Goal: Task Accomplishment & Management: Manage account settings

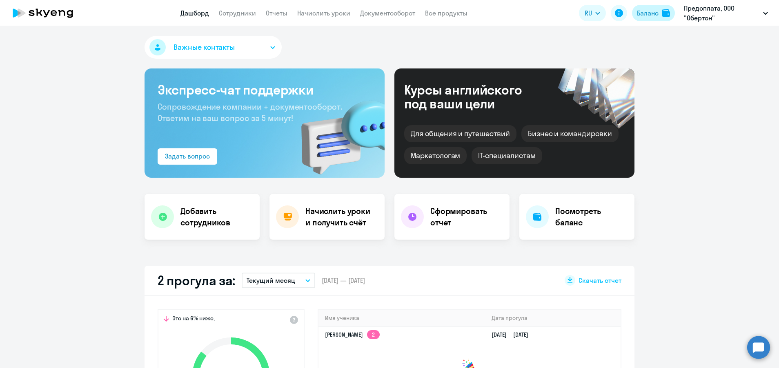
click at [657, 8] on button "Баланс" at bounding box center [653, 13] width 43 height 16
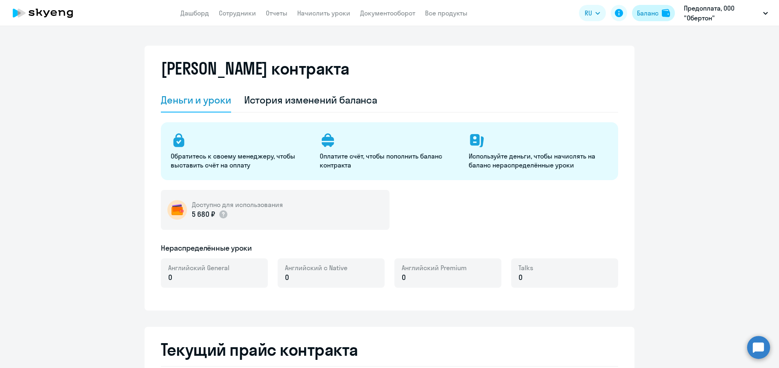
select select "english_adult_not_native_speaker"
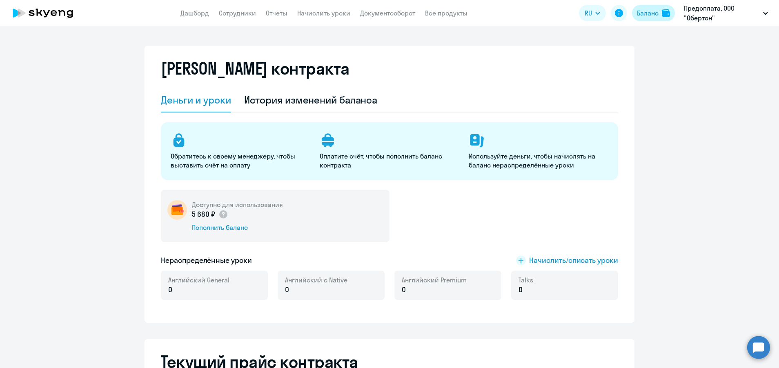
click at [641, 6] on button "Баланс" at bounding box center [653, 13] width 43 height 16
click at [309, 13] on link "Начислить уроки" at bounding box center [323, 13] width 53 height 8
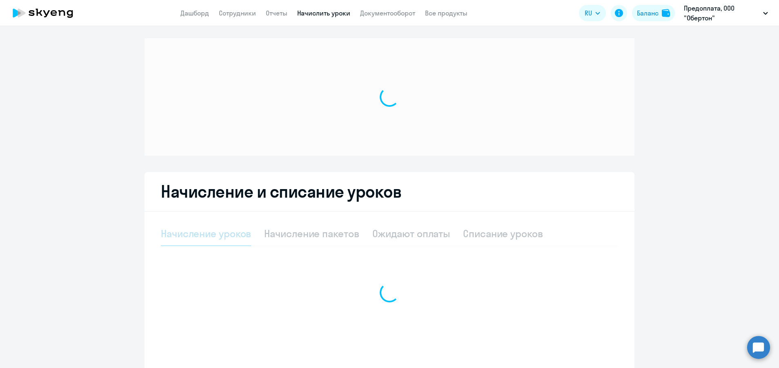
select select "10"
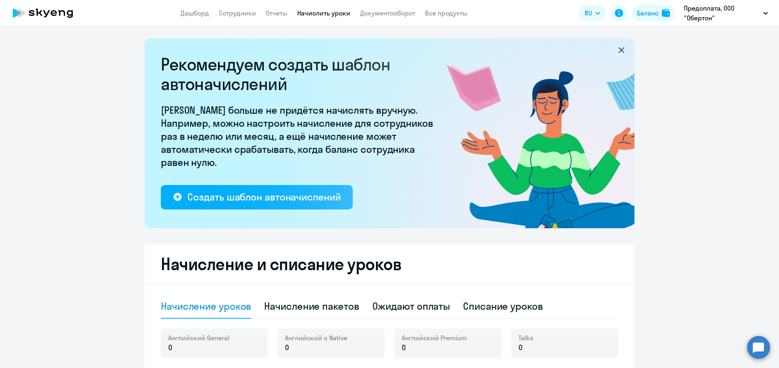
click at [238, 17] on app-menu-item-link "Сотрудники" at bounding box center [237, 13] width 37 height 10
click at [236, 15] on link "Сотрудники" at bounding box center [237, 13] width 37 height 8
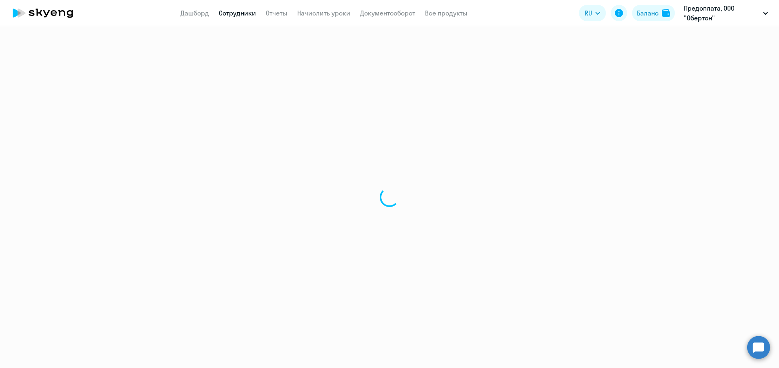
select select "30"
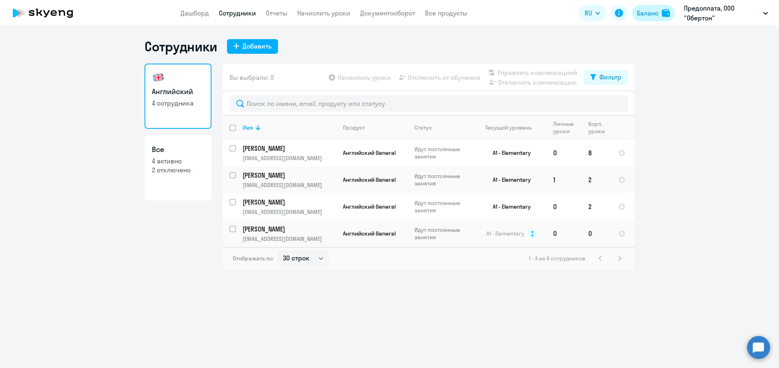
click at [644, 17] on div "Баланс" at bounding box center [648, 13] width 22 height 10
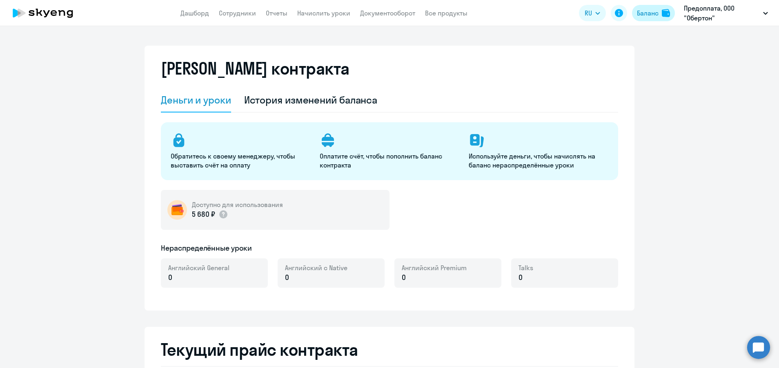
select select "english_adult_not_native_speaker"
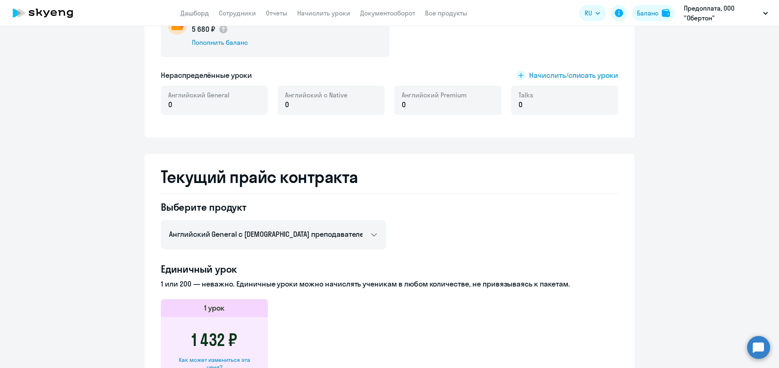
scroll to position [84, 0]
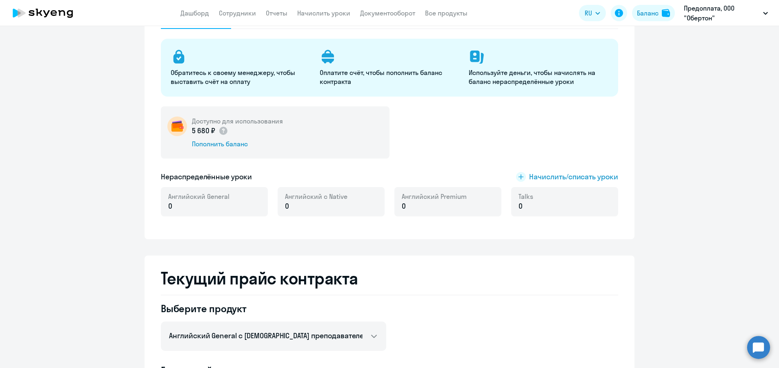
click at [516, 165] on div "Доступно для использования 5 680 ₽ Пополнить баланс Нераспределённые уроки Начи…" at bounding box center [389, 167] width 457 height 120
click at [518, 180] on rect at bounding box center [521, 177] width 10 height 10
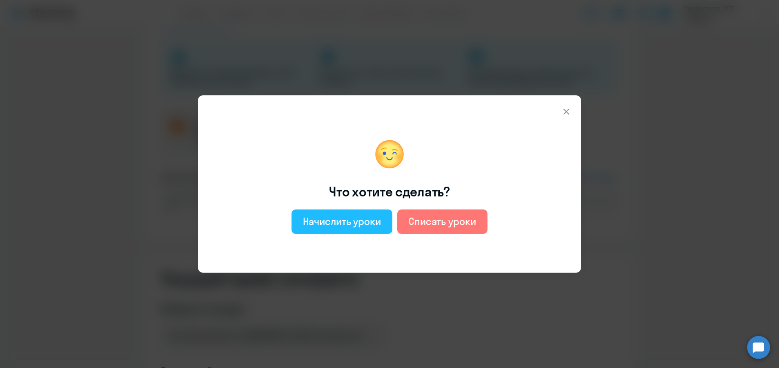
click at [369, 215] on div "Начислить уроки" at bounding box center [342, 221] width 78 height 13
select select "english_adult_not_native_speaker"
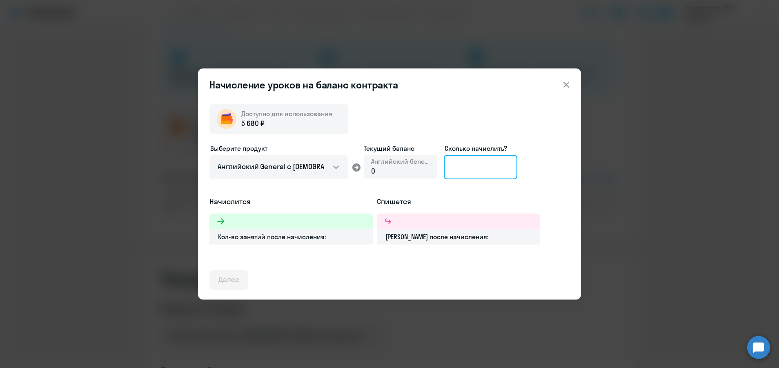
click at [473, 171] on input at bounding box center [480, 167] width 73 height 24
type input "5"
type input "4"
type input "3"
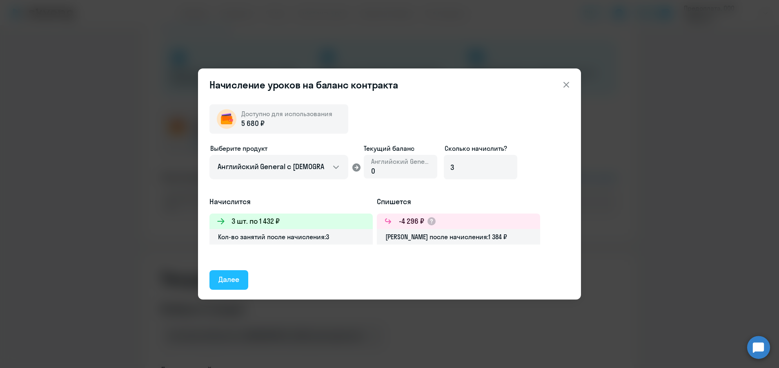
click at [228, 280] on div "Далее" at bounding box center [228, 280] width 21 height 11
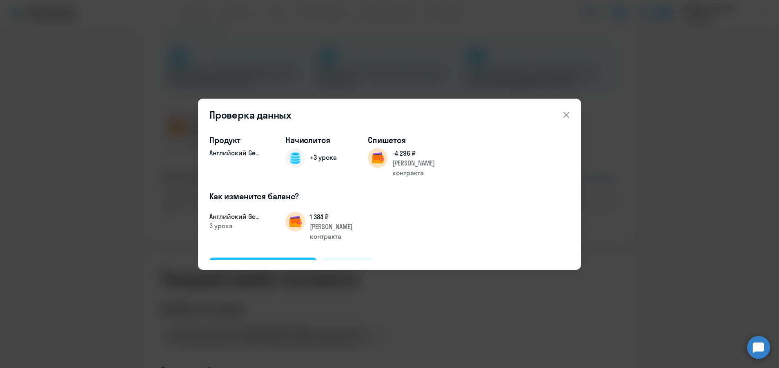
click at [261, 262] on div "Подтвердить и начислить" at bounding box center [262, 267] width 89 height 11
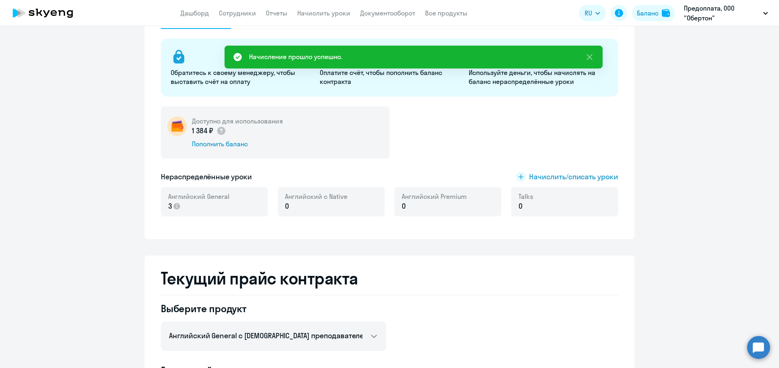
scroll to position [0, 0]
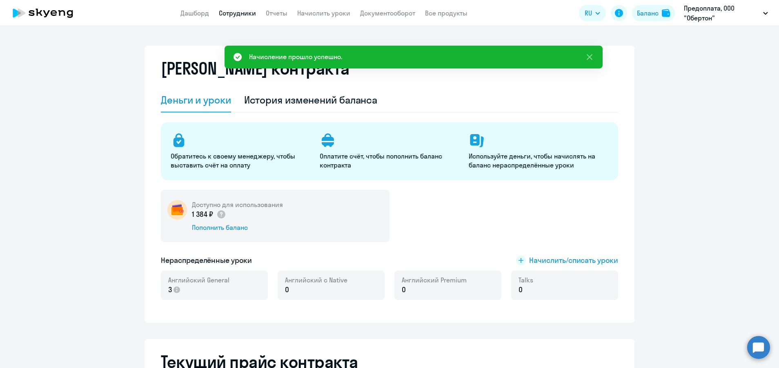
click at [242, 12] on link "Сотрудники" at bounding box center [237, 13] width 37 height 8
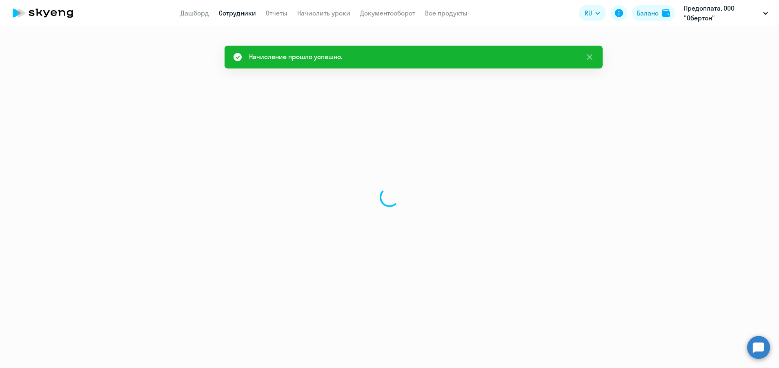
select select "30"
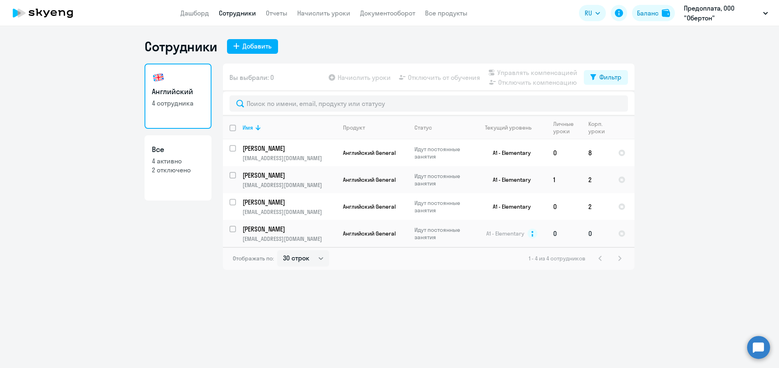
click at [275, 236] on p "[EMAIL_ADDRESS][DOMAIN_NAME]" at bounding box center [288, 238] width 93 height 7
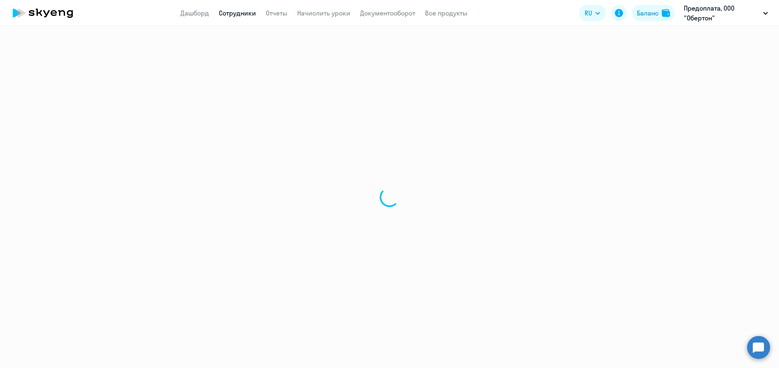
select select "english"
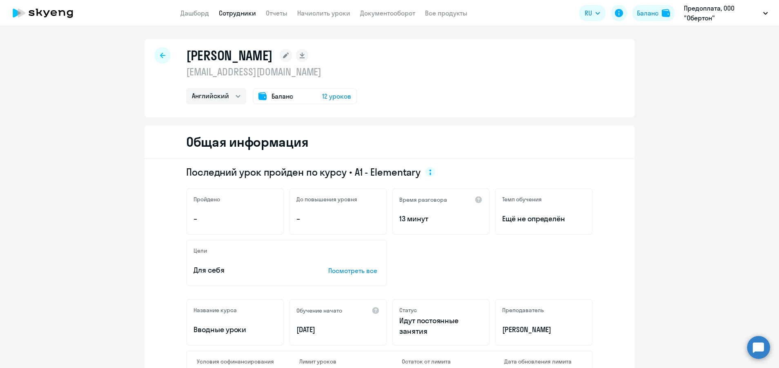
click at [277, 96] on span "Баланс" at bounding box center [282, 96] width 22 height 10
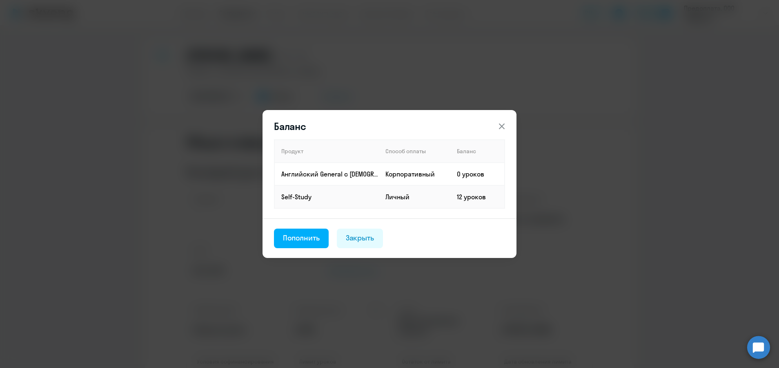
click at [503, 131] on button at bounding box center [501, 126] width 16 height 16
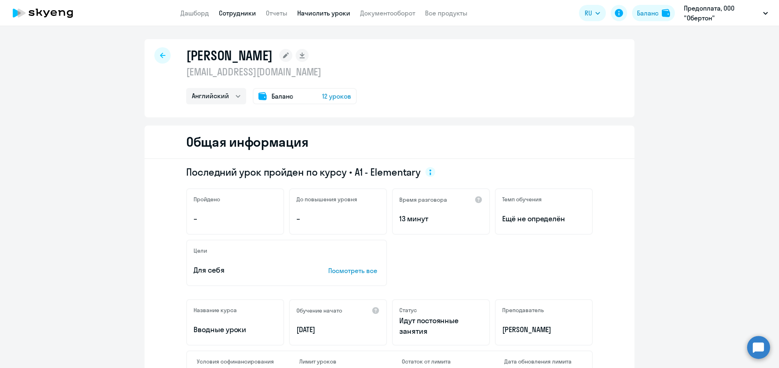
click at [326, 16] on link "Начислить уроки" at bounding box center [323, 13] width 53 height 8
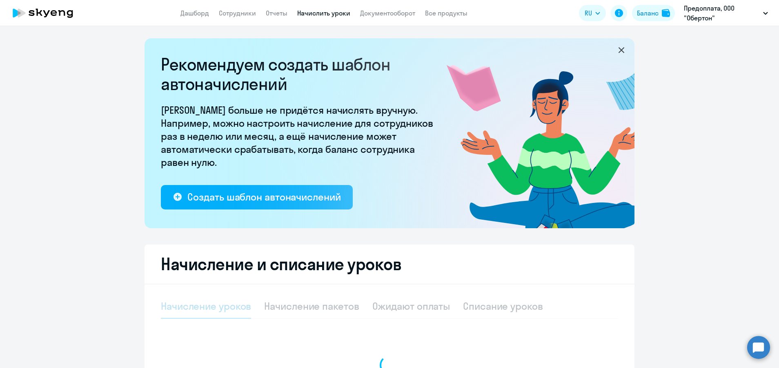
select select "10"
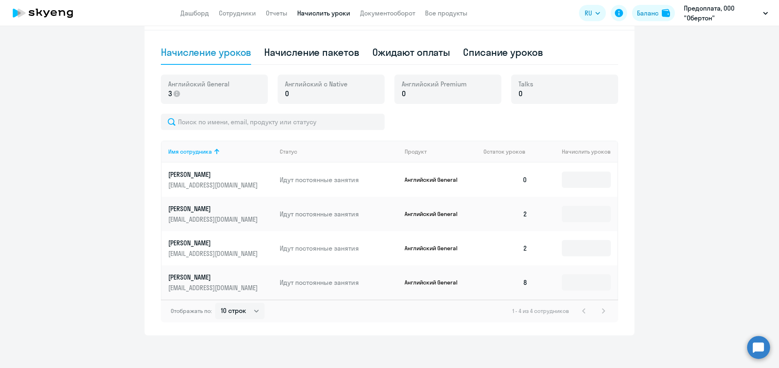
scroll to position [263, 0]
click at [570, 173] on input at bounding box center [585, 180] width 49 height 16
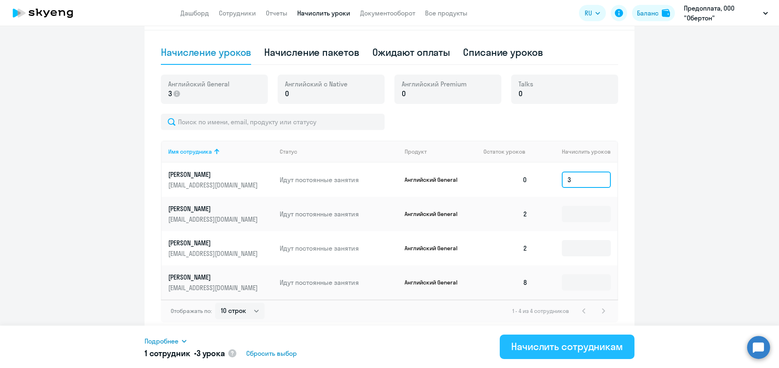
type input "3"
click at [561, 341] on div "Начислить сотрудникам" at bounding box center [567, 346] width 112 height 13
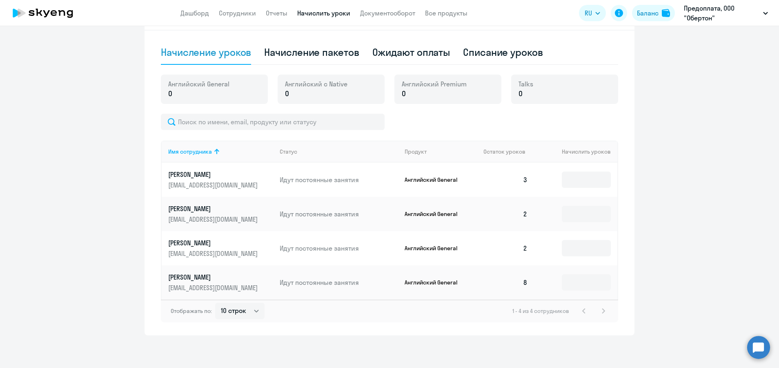
drag, startPoint x: 774, startPoint y: 222, endPoint x: 685, endPoint y: 62, distance: 183.4
click at [685, 62] on ng-component "Рекомендуем создать шаблон автоначислений Уроки больше не придётся начислять вр…" at bounding box center [389, 60] width 779 height 552
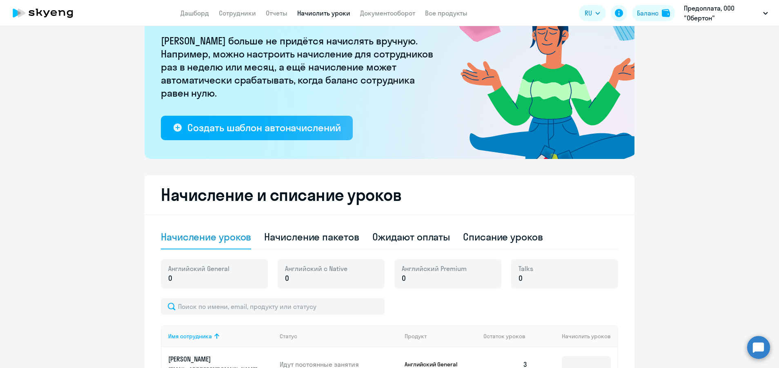
scroll to position [0, 0]
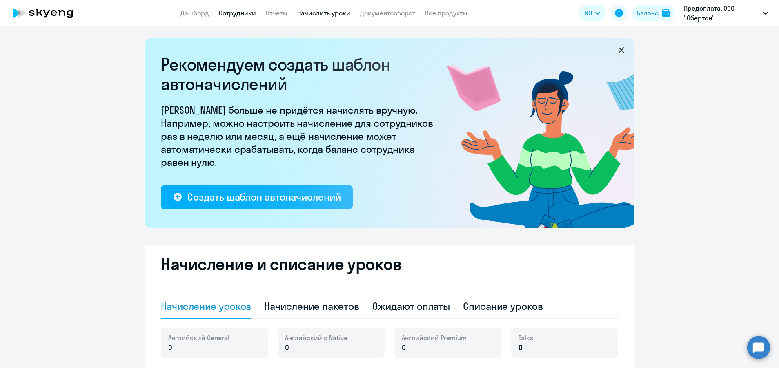
click at [242, 13] on link "Сотрудники" at bounding box center [237, 13] width 37 height 8
select select "30"
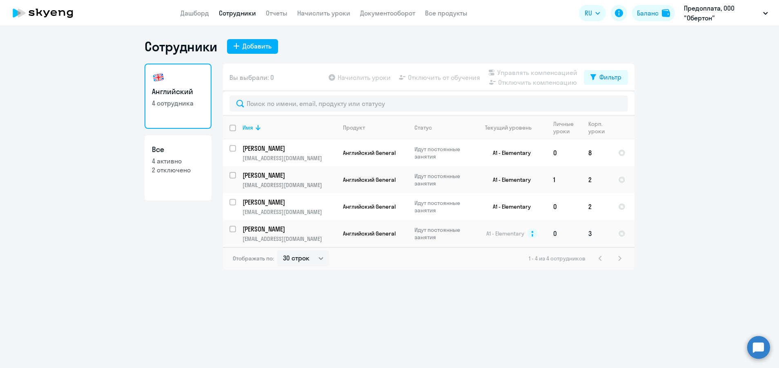
click at [249, 241] on p "[EMAIL_ADDRESS][DOMAIN_NAME]" at bounding box center [288, 238] width 93 height 7
select select "english"
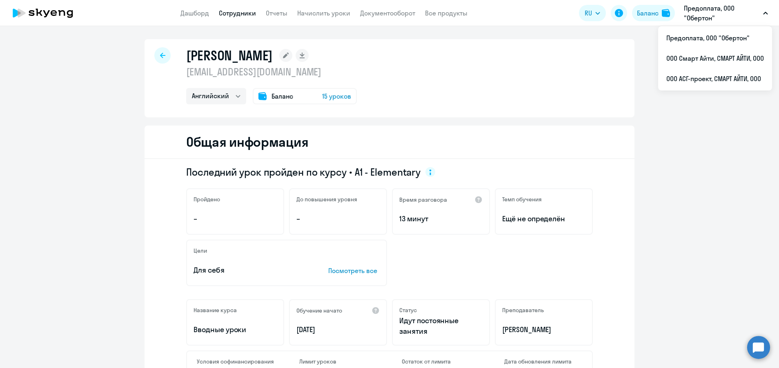
click at [160, 65] on div "[PERSON_NAME] [EMAIL_ADDRESS][DOMAIN_NAME] Английский Баланс 15 уроков" at bounding box center [389, 78] width 490 height 78
click at [159, 62] on div at bounding box center [162, 55] width 16 height 16
select select "30"
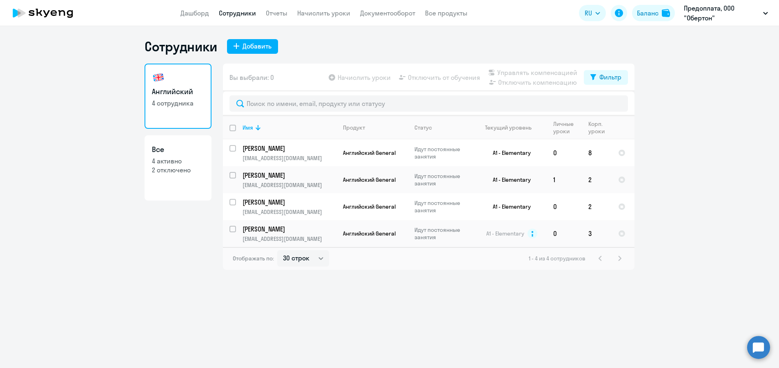
click at [189, 178] on link "Все 4 активно 2 отключено" at bounding box center [177, 167] width 67 height 65
select select "30"
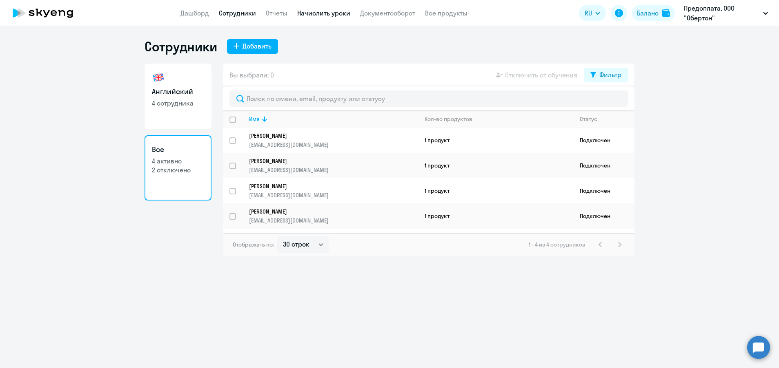
click at [310, 17] on link "Начислить уроки" at bounding box center [323, 13] width 53 height 8
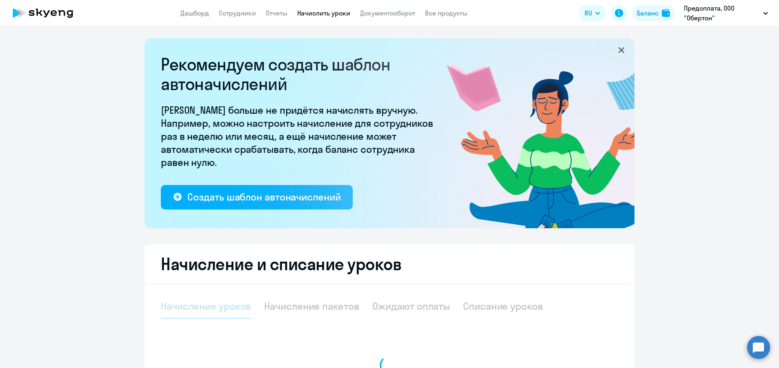
select select "10"
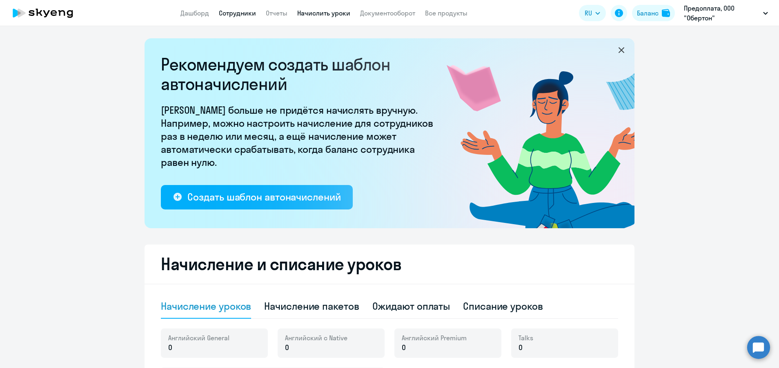
click at [235, 15] on link "Сотрудники" at bounding box center [237, 13] width 37 height 8
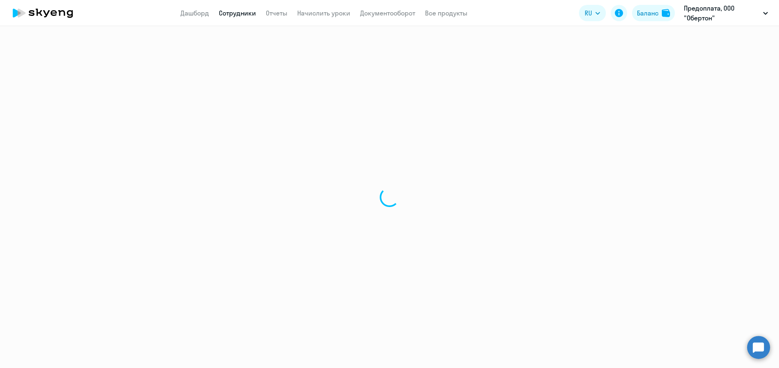
select select "30"
